Goal: Information Seeking & Learning: Learn about a topic

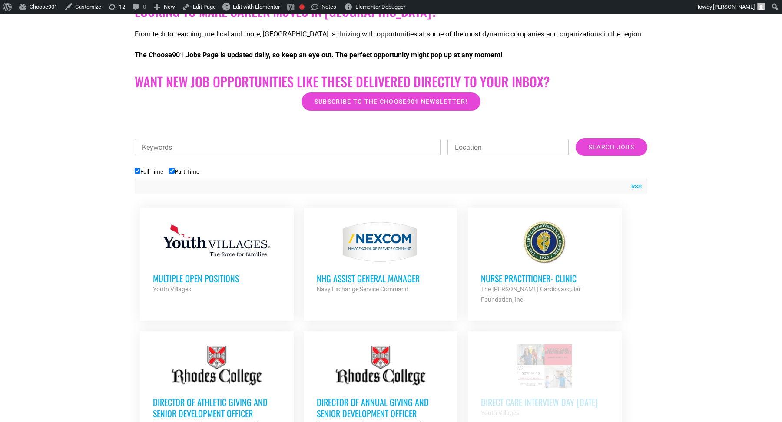
scroll to position [321, 0]
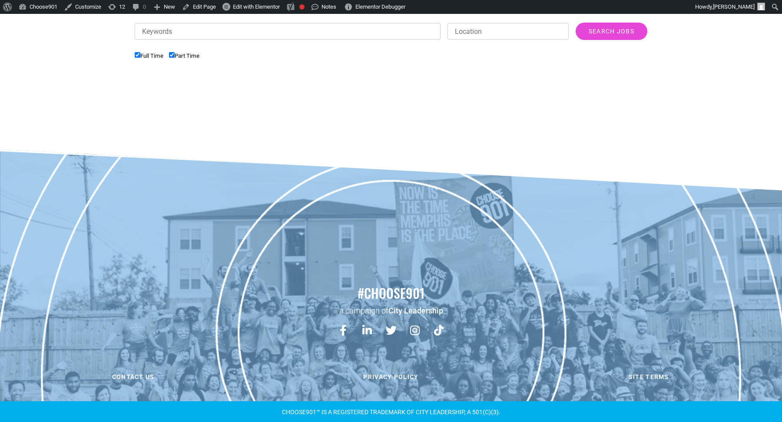
scroll to position [321, 0]
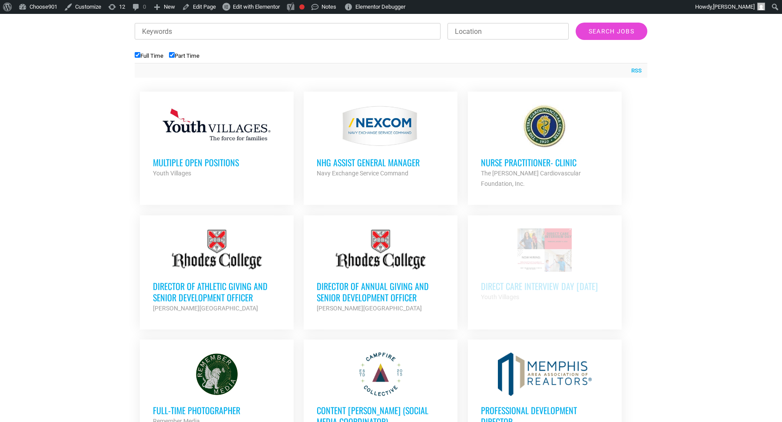
click at [498, 281] on h3 "Direct Care Interview Day [DATE]" at bounding box center [545, 286] width 128 height 11
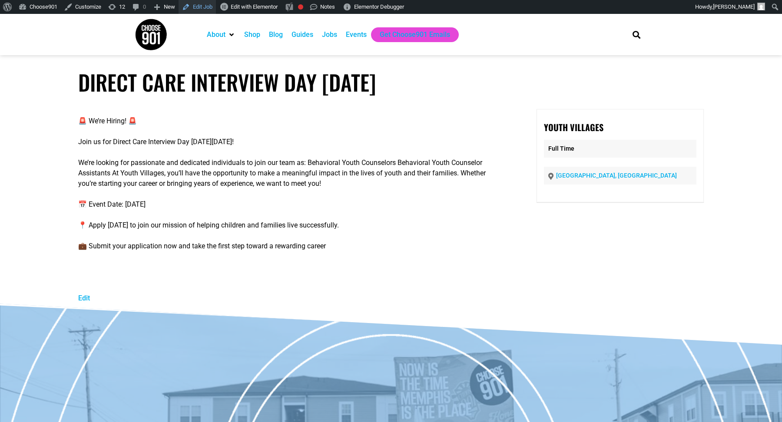
click at [202, 11] on link "Edit Job" at bounding box center [197, 7] width 37 height 14
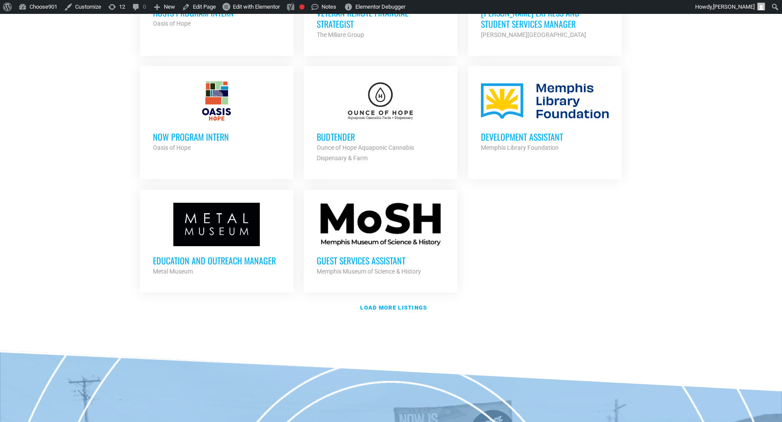
scroll to position [976, 0]
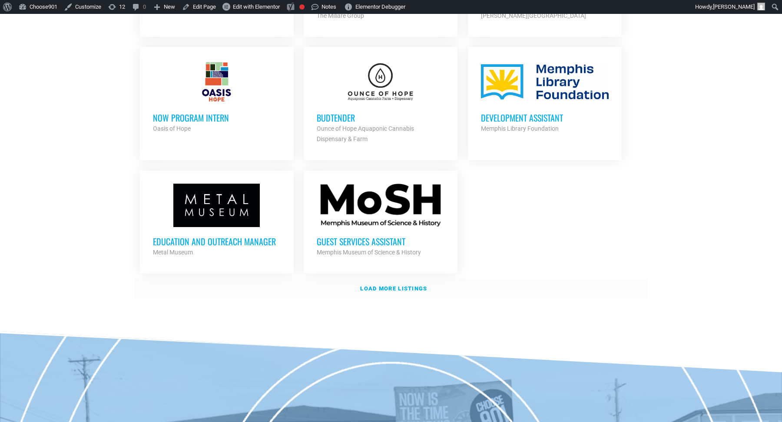
click at [400, 285] on strong "Load more listings" at bounding box center [393, 288] width 67 height 7
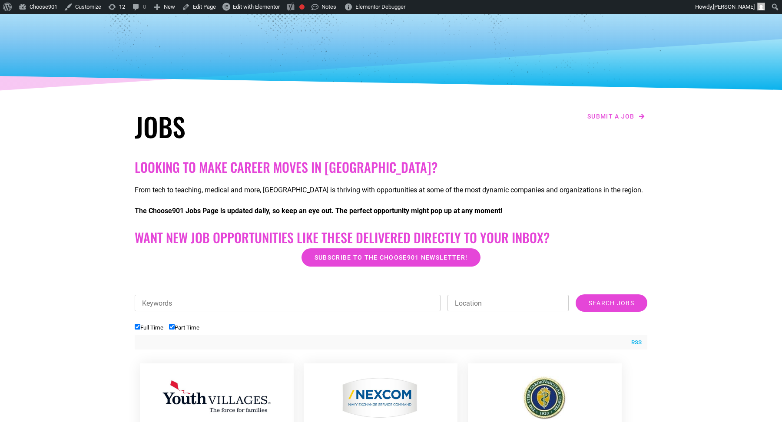
scroll to position [0, 0]
